Goal: Transaction & Acquisition: Purchase product/service

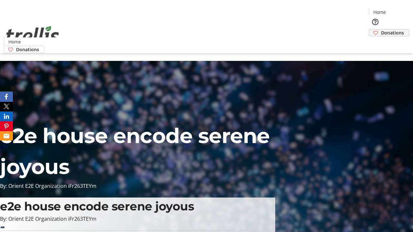
click at [381, 29] on span "Donations" at bounding box center [392, 32] width 23 height 7
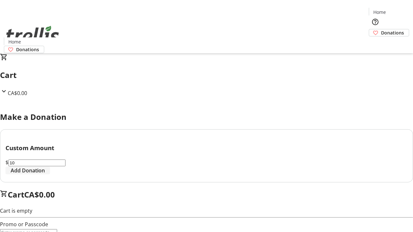
click at [45, 175] on span "Add Donation" at bounding box center [28, 171] width 34 height 8
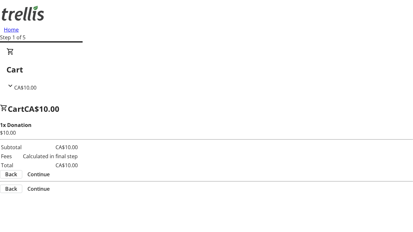
select select "CA"
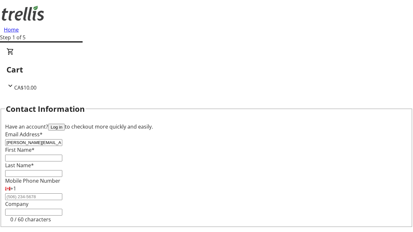
type input "[PERSON_NAME][EMAIL_ADDRESS][DOMAIN_NAME]"
type input "[PERSON_NAME]"
type input "[STREET_ADDRESS][PERSON_NAME]"
type input "Kelowna"
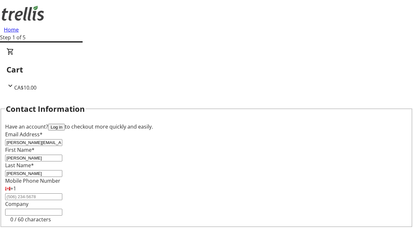
select select "BC"
type input "Kelowna"
type input "V1Y 0C2"
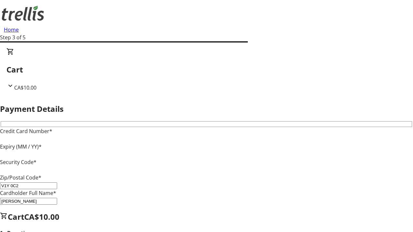
type input "V1Y 0C2"
